Goal: Find specific page/section: Find specific page/section

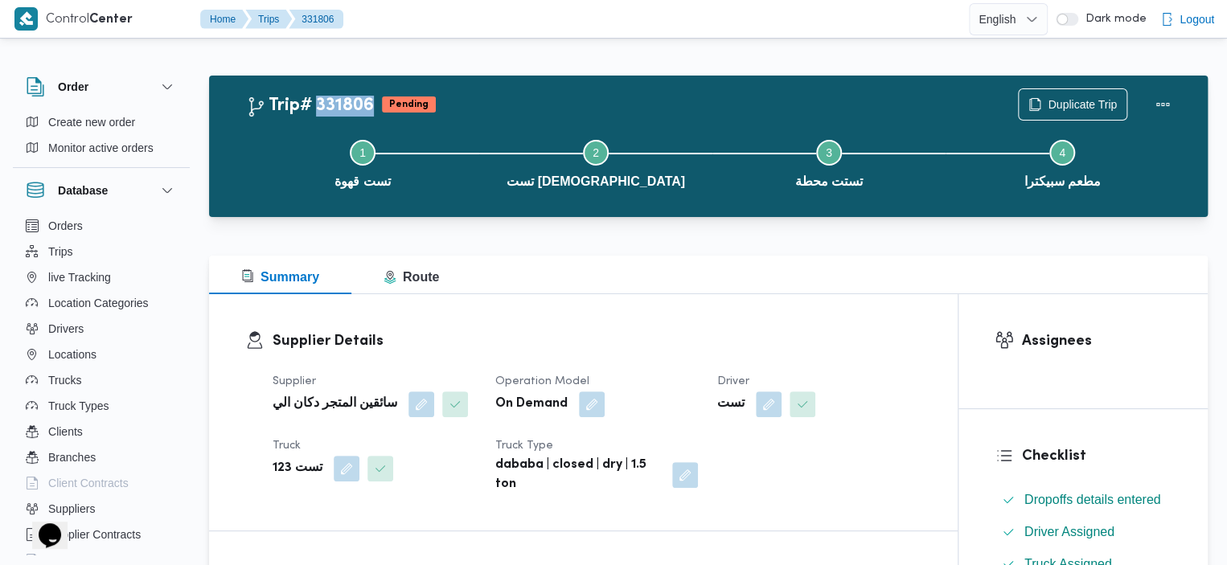
drag, startPoint x: 370, startPoint y: 101, endPoint x: 314, endPoint y: 95, distance: 55.8
click at [314, 96] on h2 "Trip# 331806" at bounding box center [310, 106] width 128 height 21
copy h2 "331806"
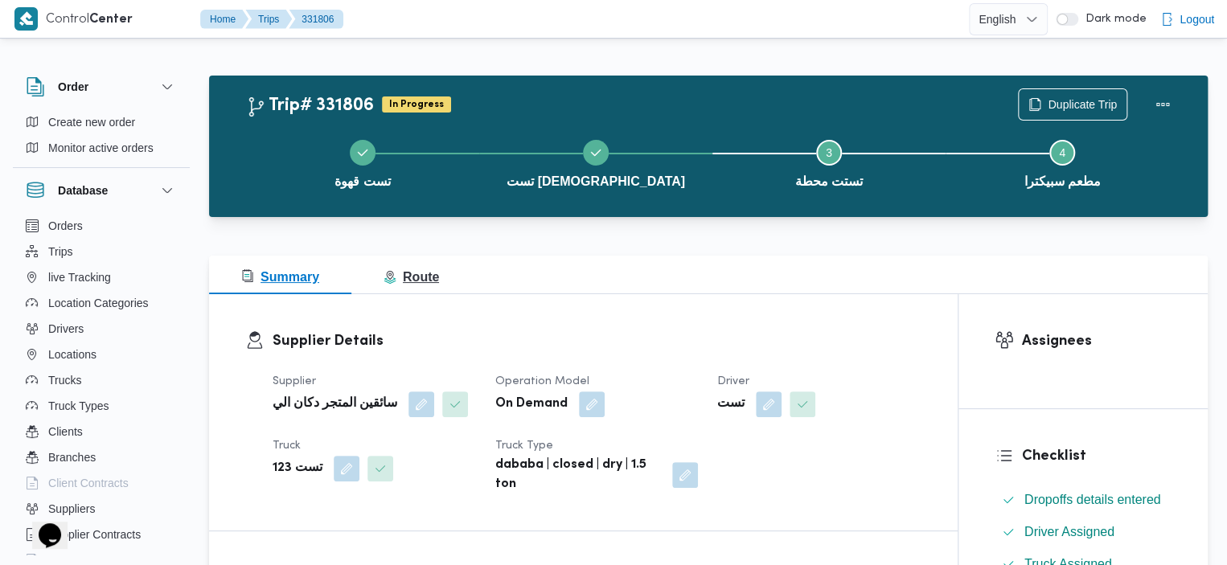
click at [416, 270] on span "Route" at bounding box center [411, 277] width 55 height 14
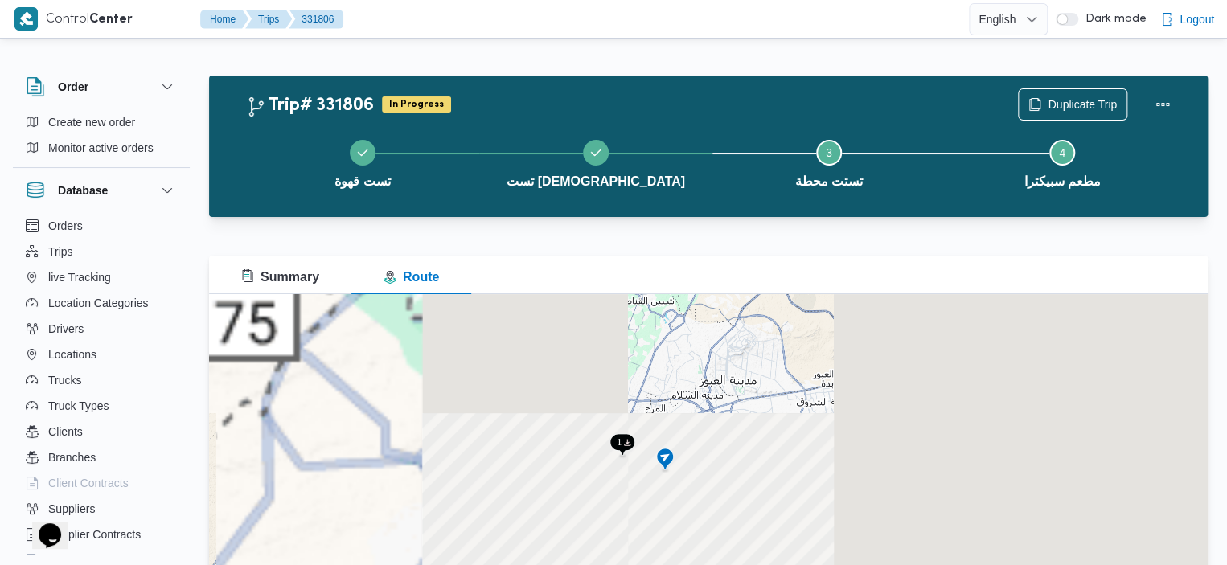
drag, startPoint x: 643, startPoint y: 556, endPoint x: 648, endPoint y: 433, distance: 122.4
click at [648, 433] on div "للتنقّل، يُرجى الضغط على مفاتيح الأسهم." at bounding box center [708, 495] width 999 height 402
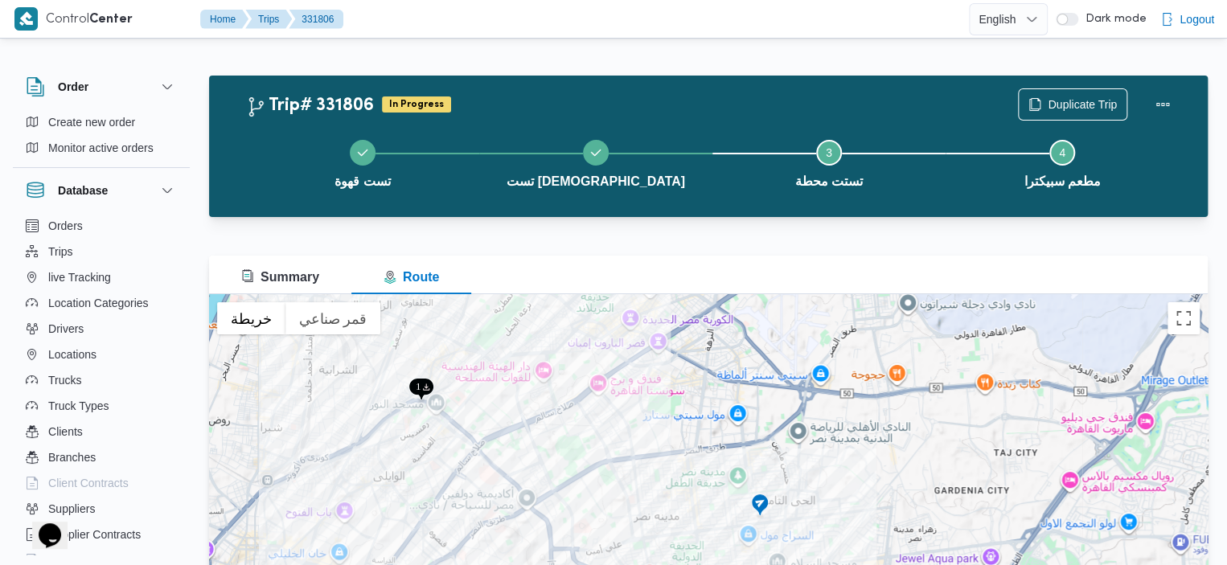
click at [573, 233] on div at bounding box center [708, 226] width 999 height 19
